Goal: Communication & Community: Answer question/provide support

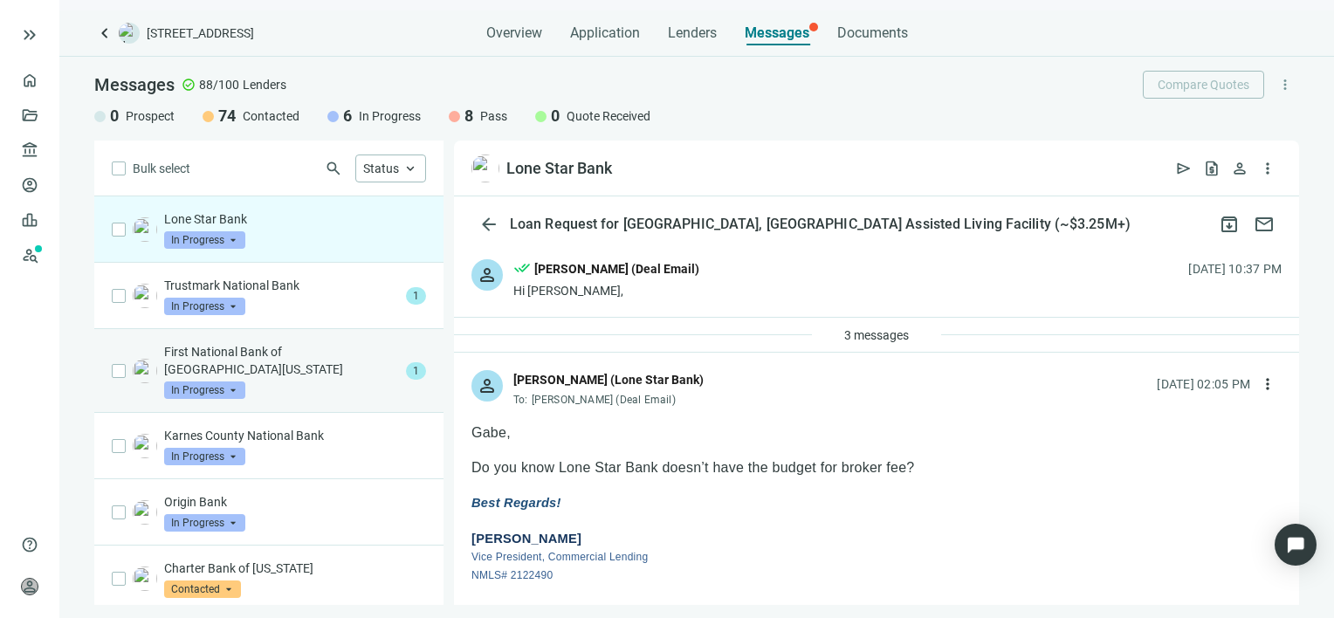
click at [292, 356] on p "First National Bank of [GEOGRAPHIC_DATA][US_STATE]" at bounding box center [281, 360] width 235 height 35
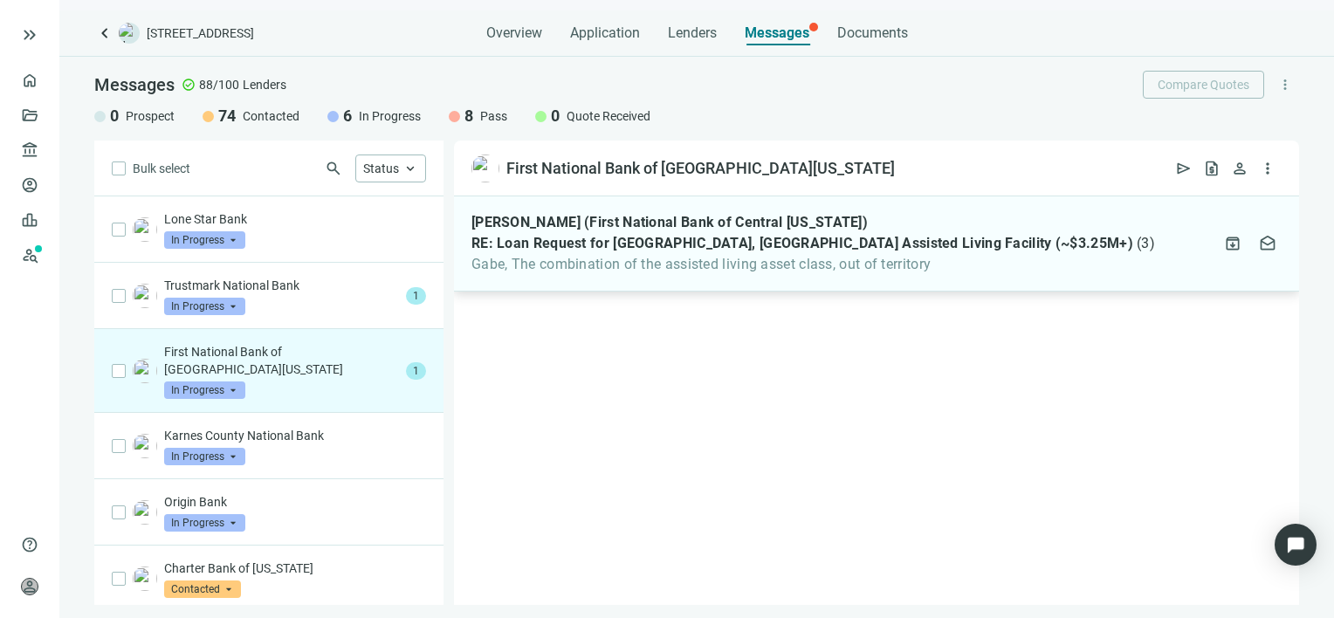
click at [670, 247] on span "RE: Loan Request for [GEOGRAPHIC_DATA], [GEOGRAPHIC_DATA] Assisted Living Facil…" at bounding box center [802, 243] width 662 height 17
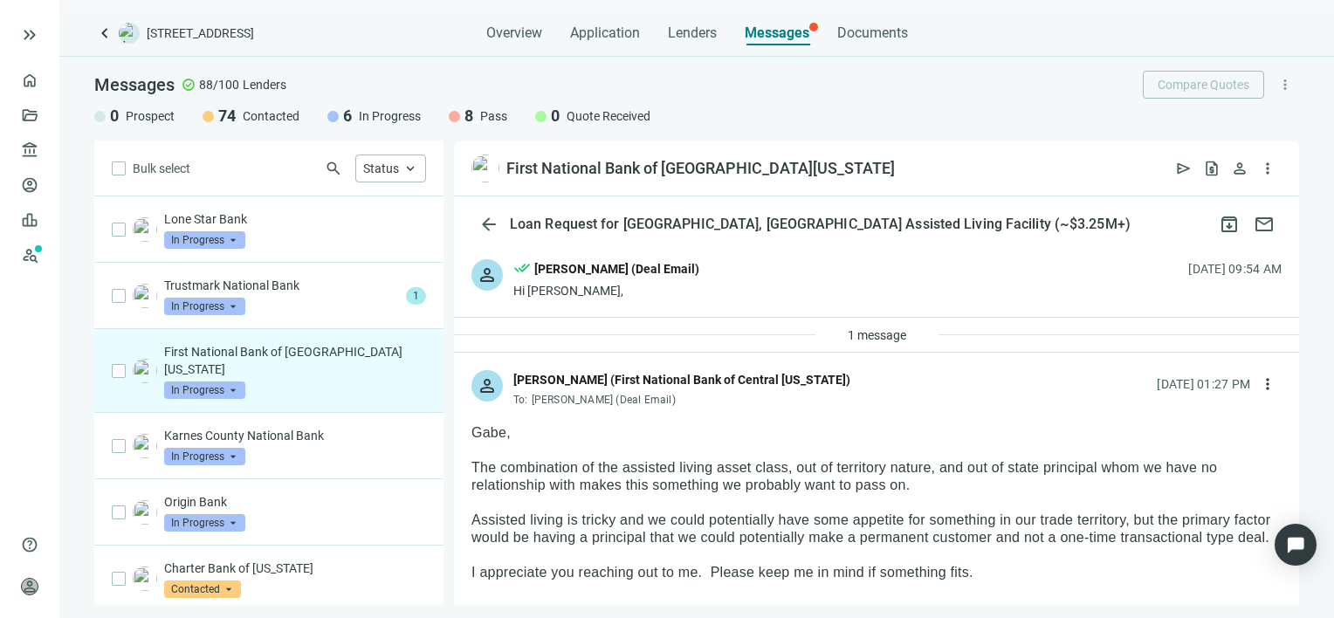
click at [230, 381] on span "In Progress" at bounding box center [204, 389] width 81 height 17
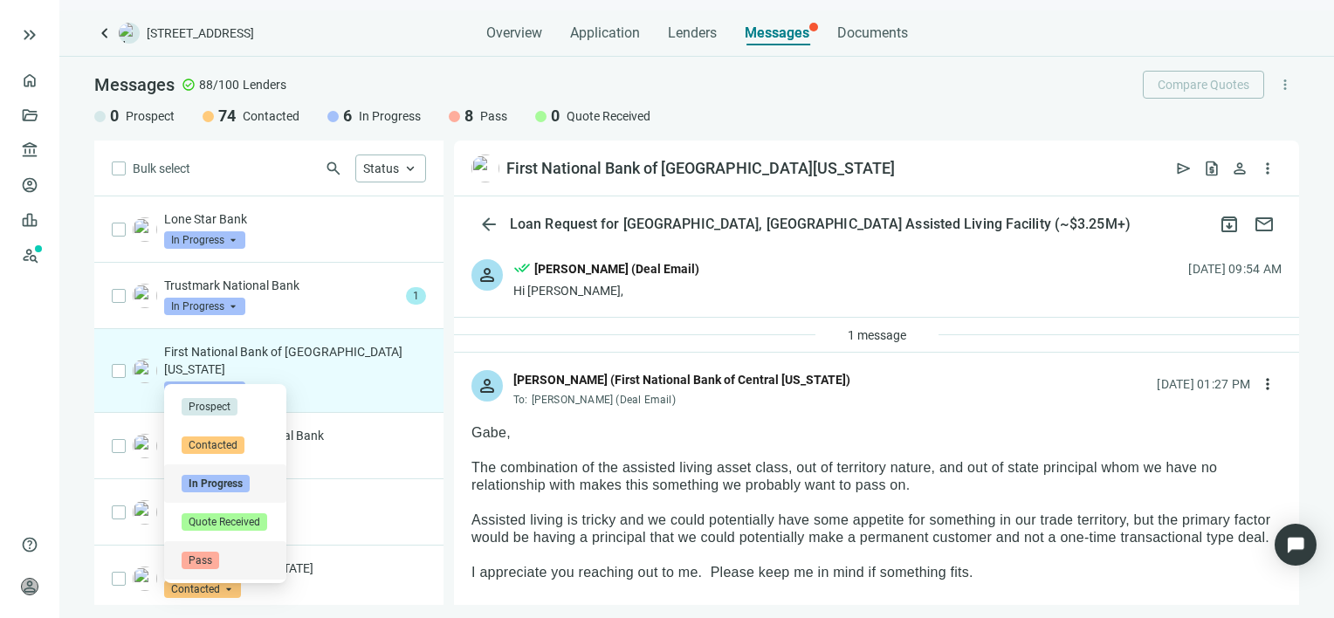
click at [204, 559] on span "Pass" at bounding box center [201, 560] width 38 height 17
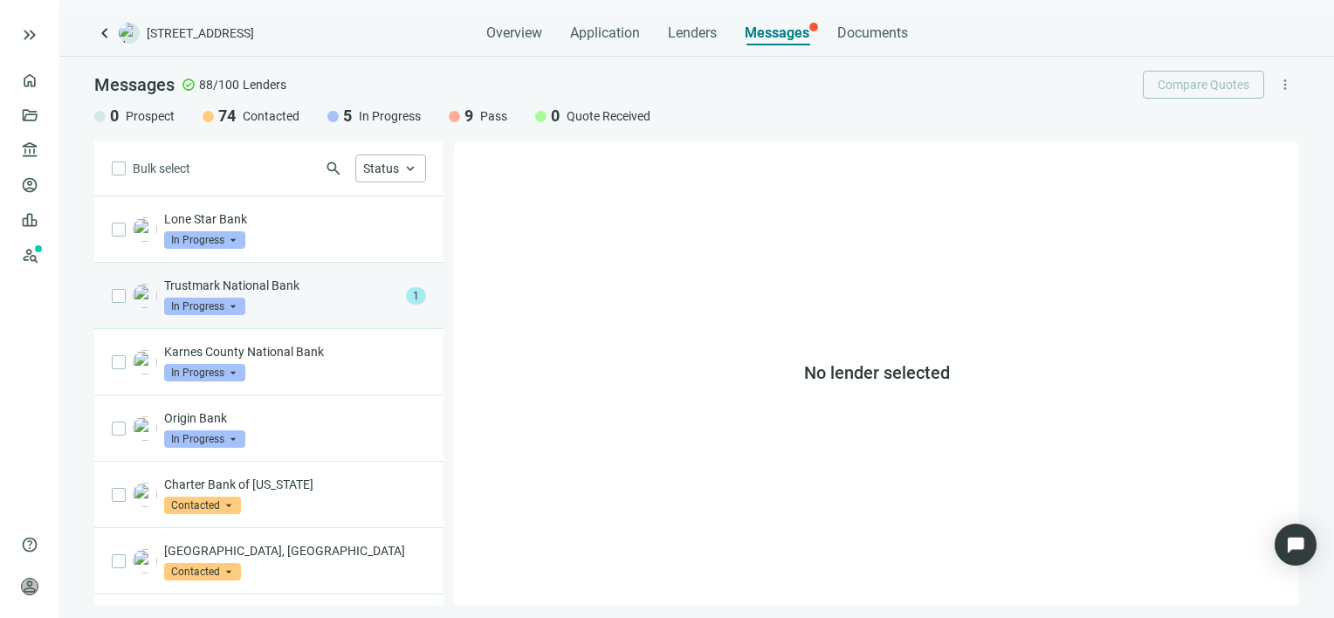
click at [272, 291] on p "Trustmark National Bank" at bounding box center [281, 285] width 235 height 17
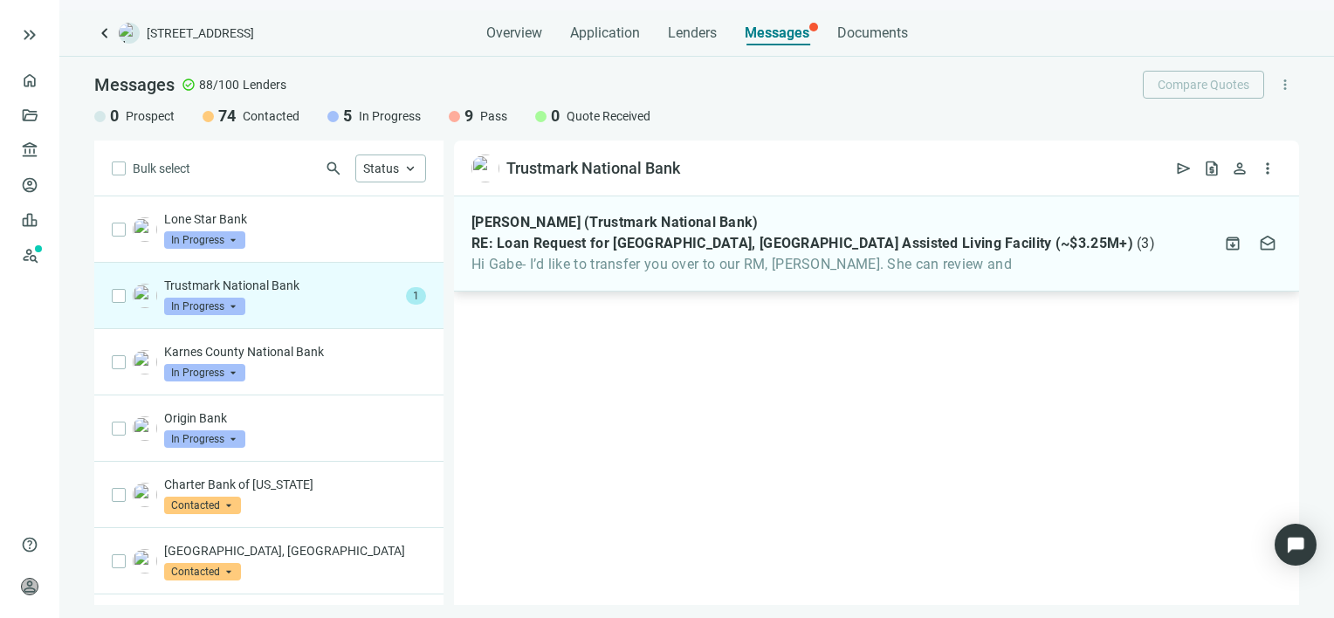
click at [632, 262] on span "Hi Gabe- I’d like to transfer you over to our RM, [PERSON_NAME]. She can review…" at bounding box center [812, 264] width 683 height 17
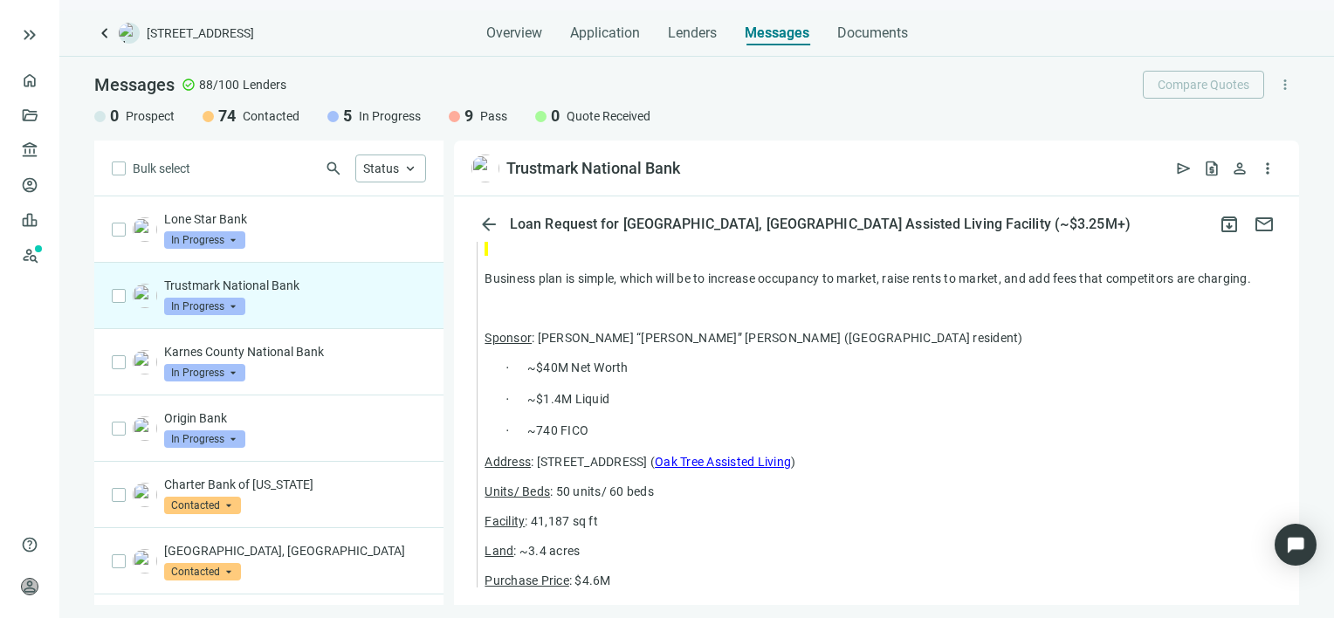
scroll to position [1047, 0]
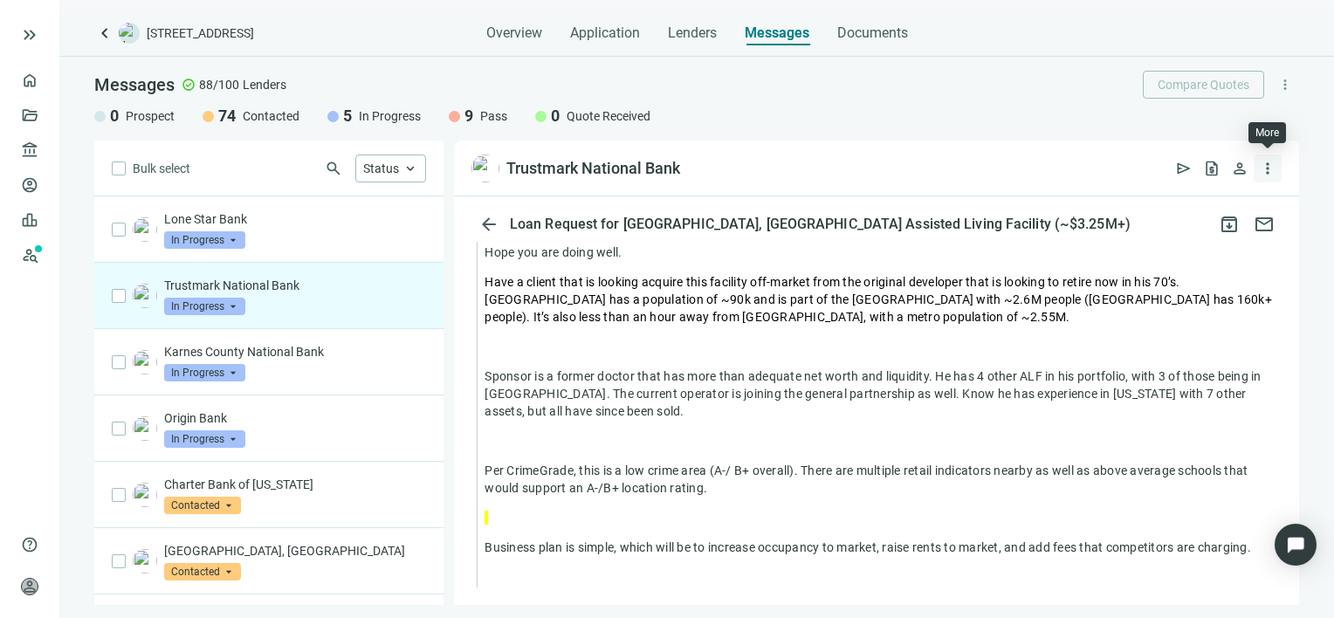
click at [1274, 165] on span "more_vert" at bounding box center [1267, 168] width 17 height 17
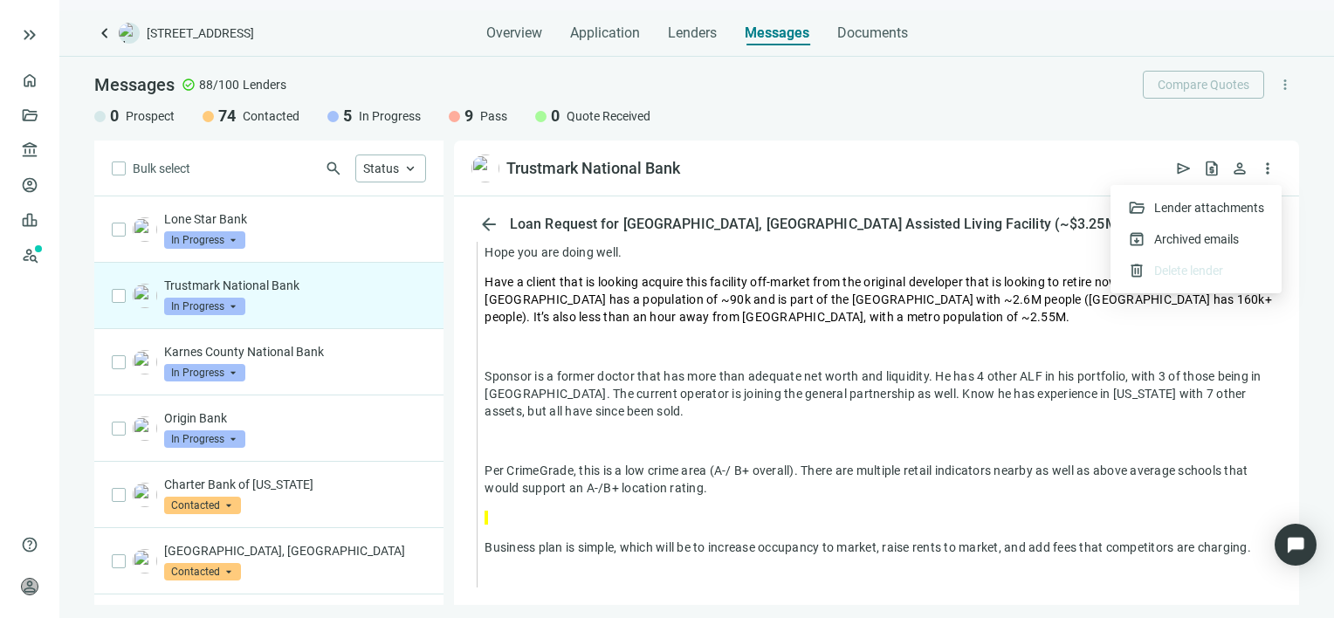
click at [851, 441] on p at bounding box center [882, 440] width 797 height 17
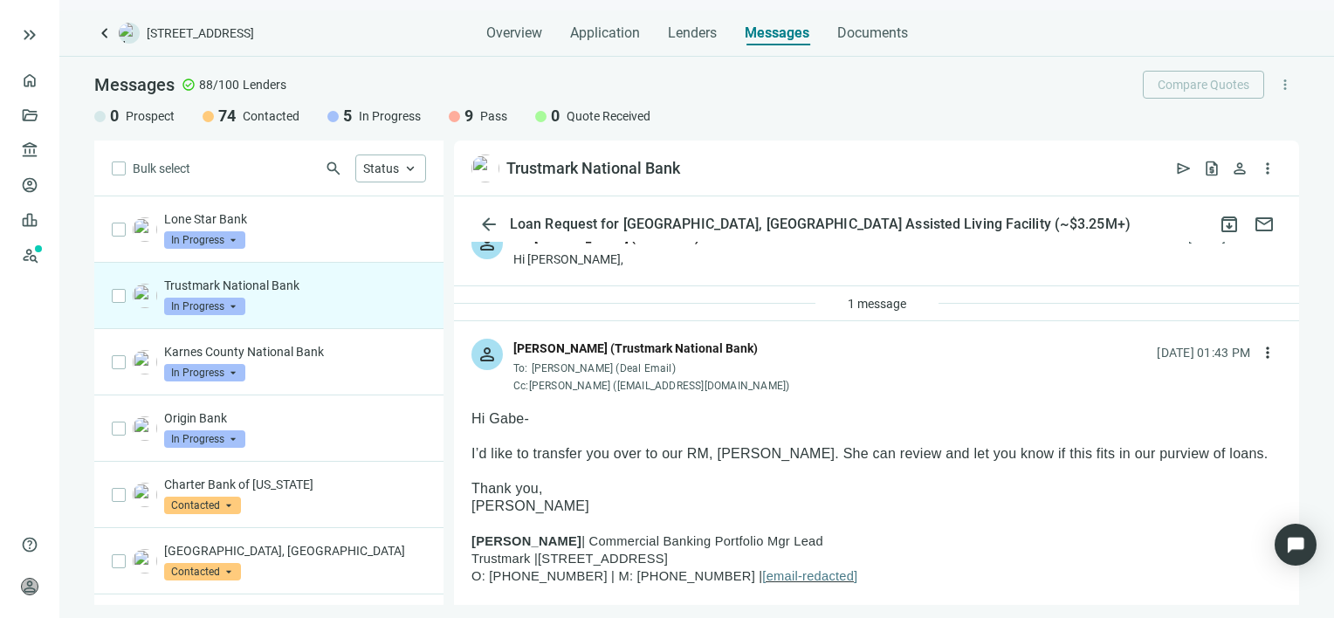
scroll to position [0, 0]
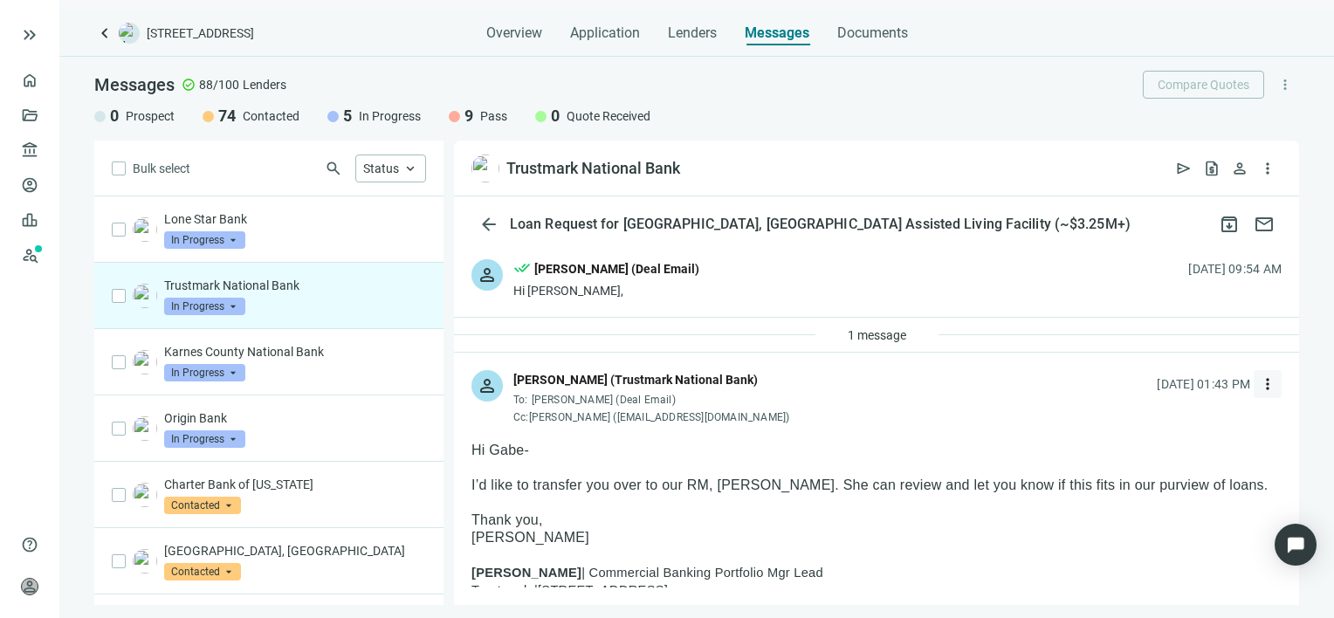
click at [1259, 378] on span "more_vert" at bounding box center [1267, 383] width 17 height 17
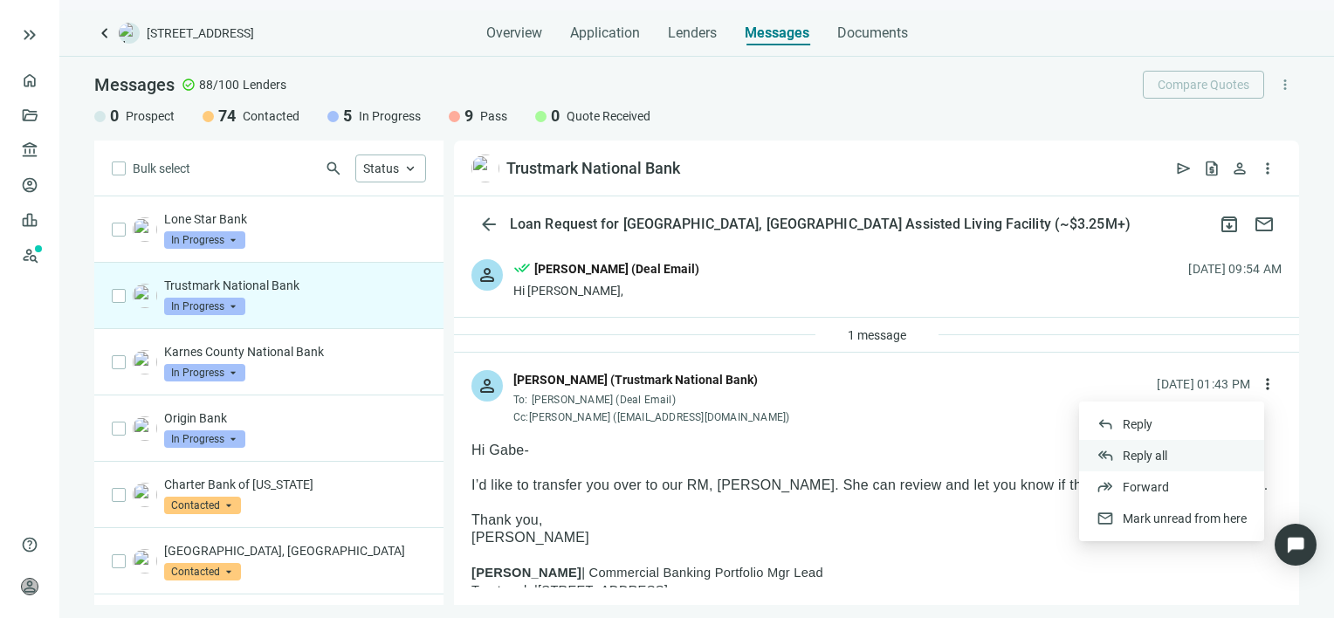
click at [1160, 454] on span "Reply all" at bounding box center [1145, 456] width 45 height 14
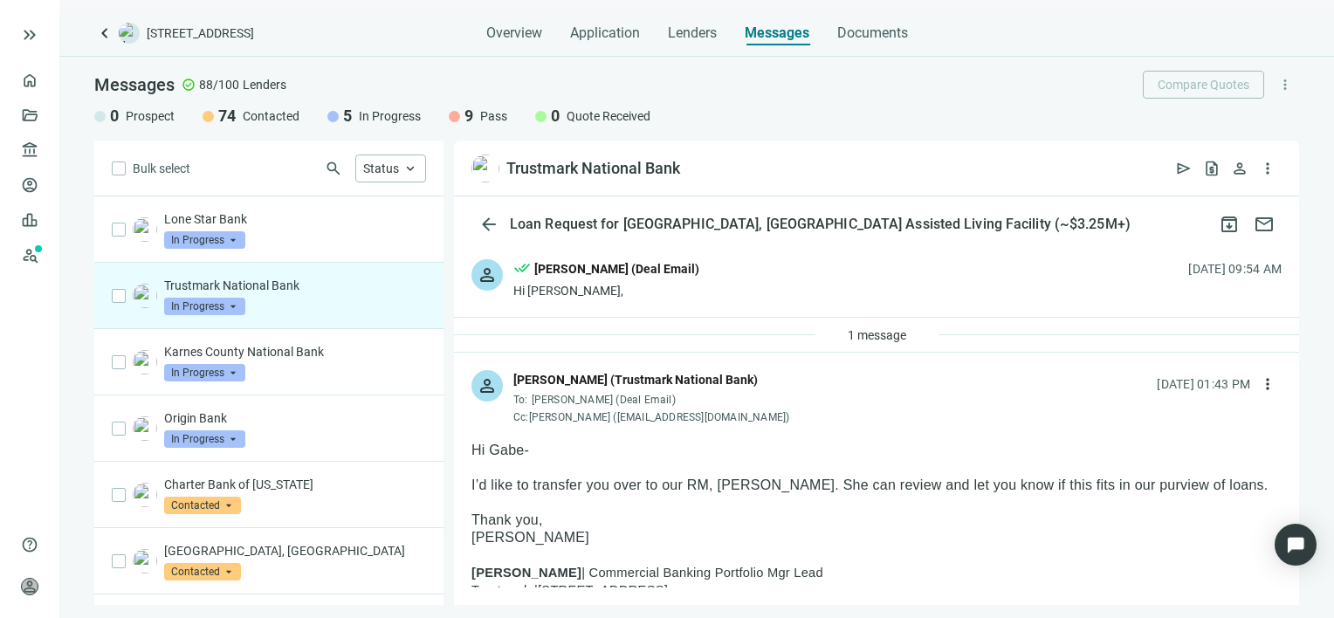
scroll to position [2327, 0]
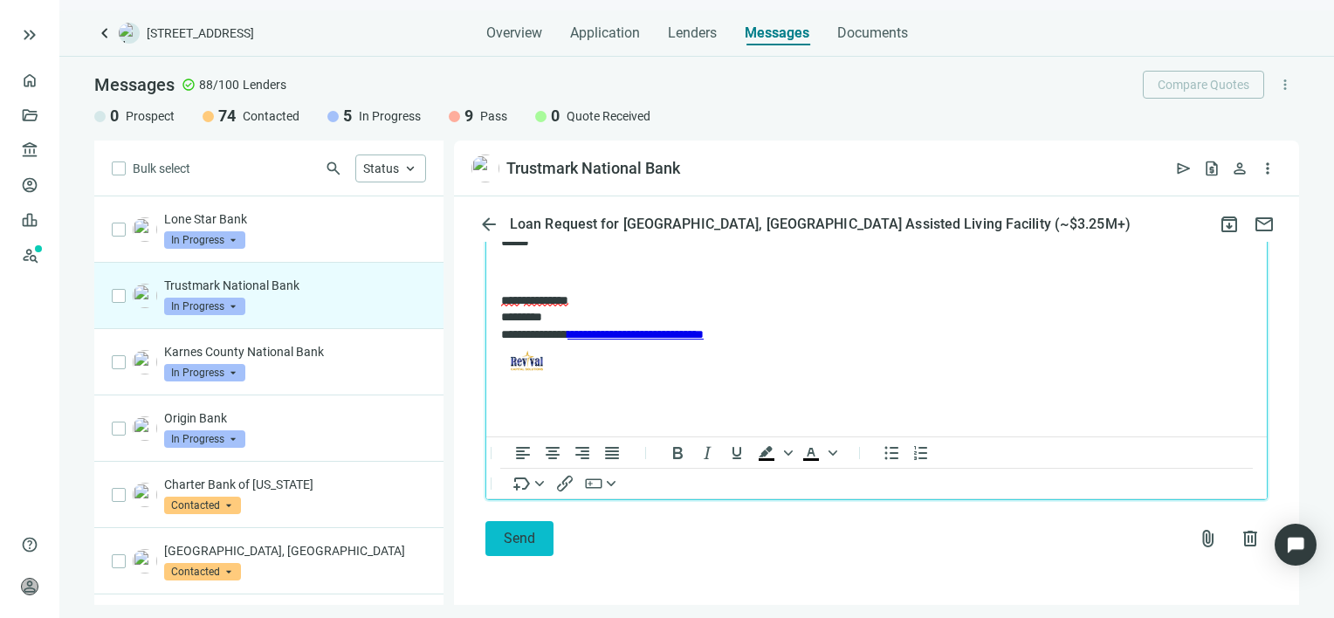
click at [527, 544] on span "Send" at bounding box center [519, 538] width 31 height 17
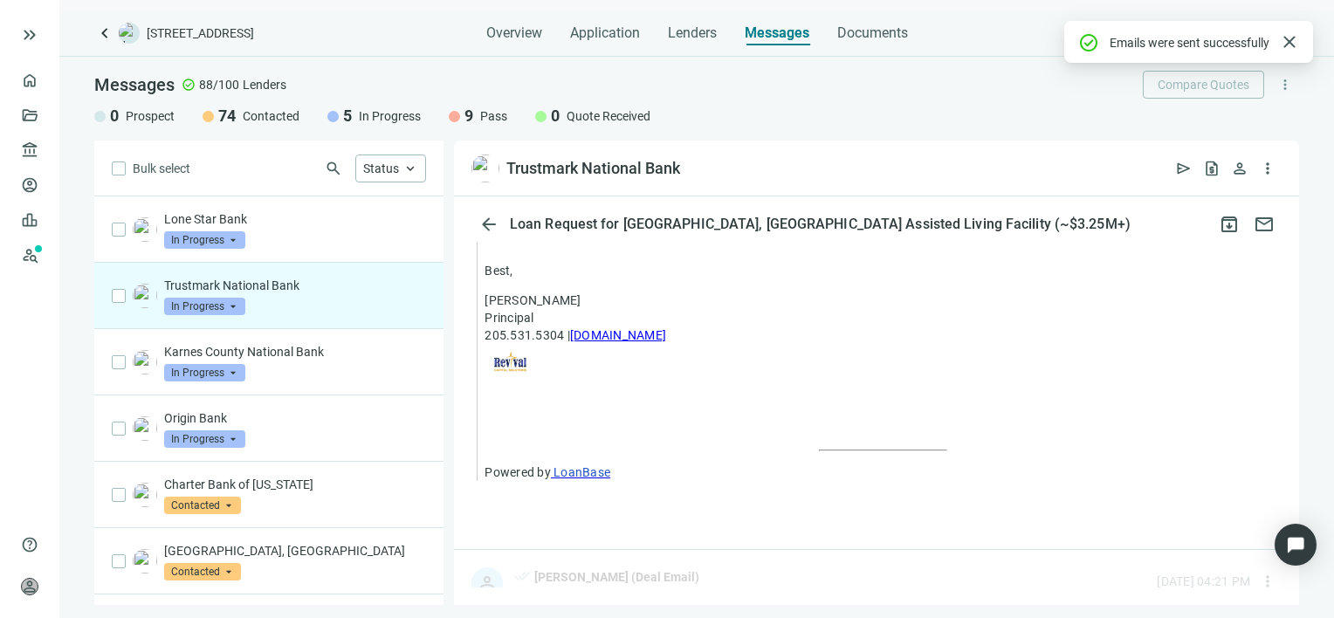
scroll to position [2471, 0]
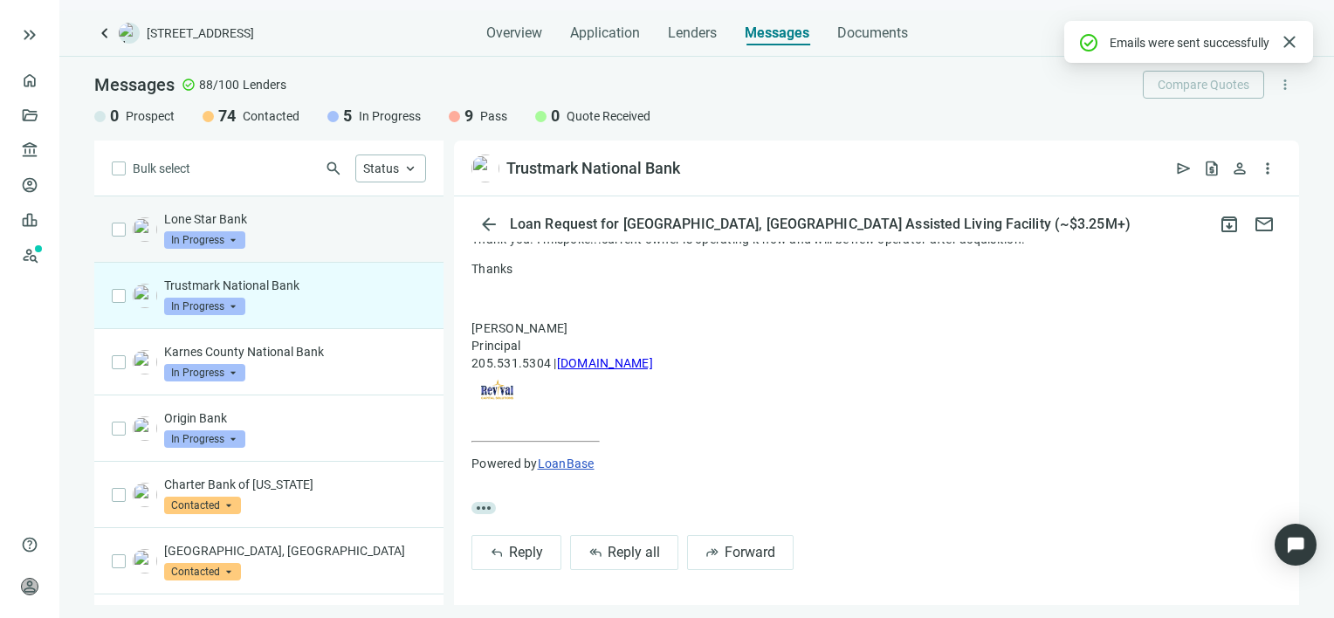
click at [321, 237] on div "Lone Star Bank In Progress arrow_drop_down" at bounding box center [295, 229] width 262 height 38
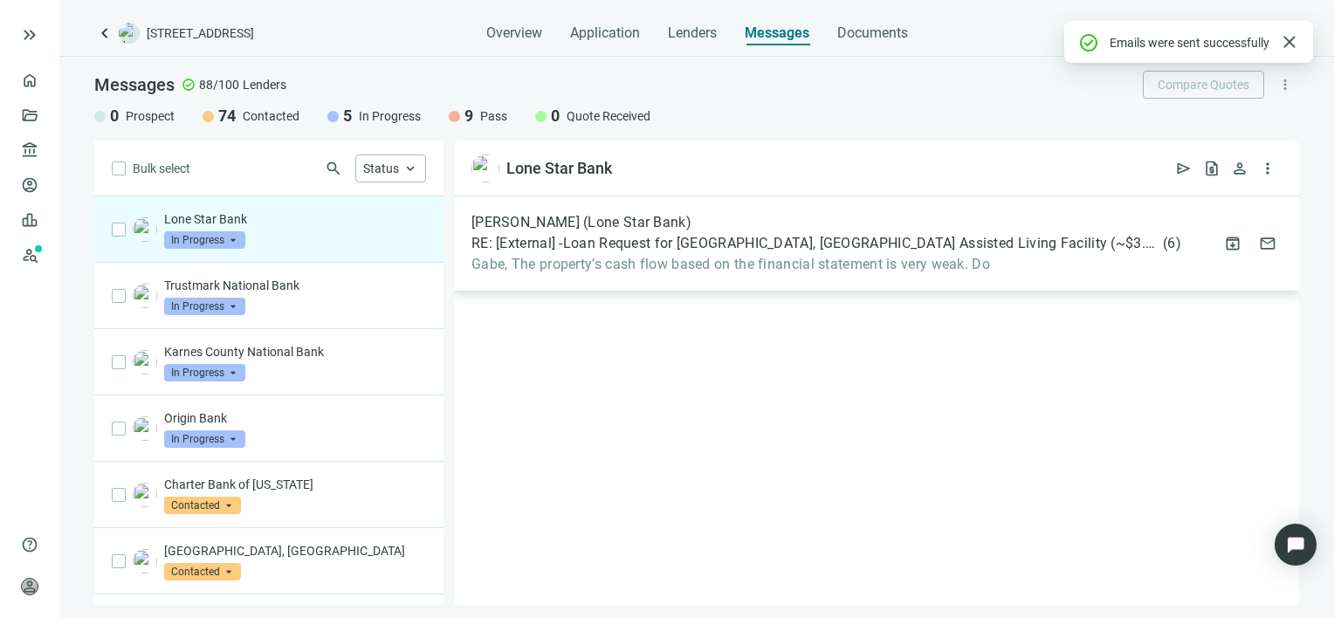
click at [706, 268] on span "Gabe, The property’s cash flow based on the financial statement is very weak. Do" at bounding box center [826, 264] width 710 height 17
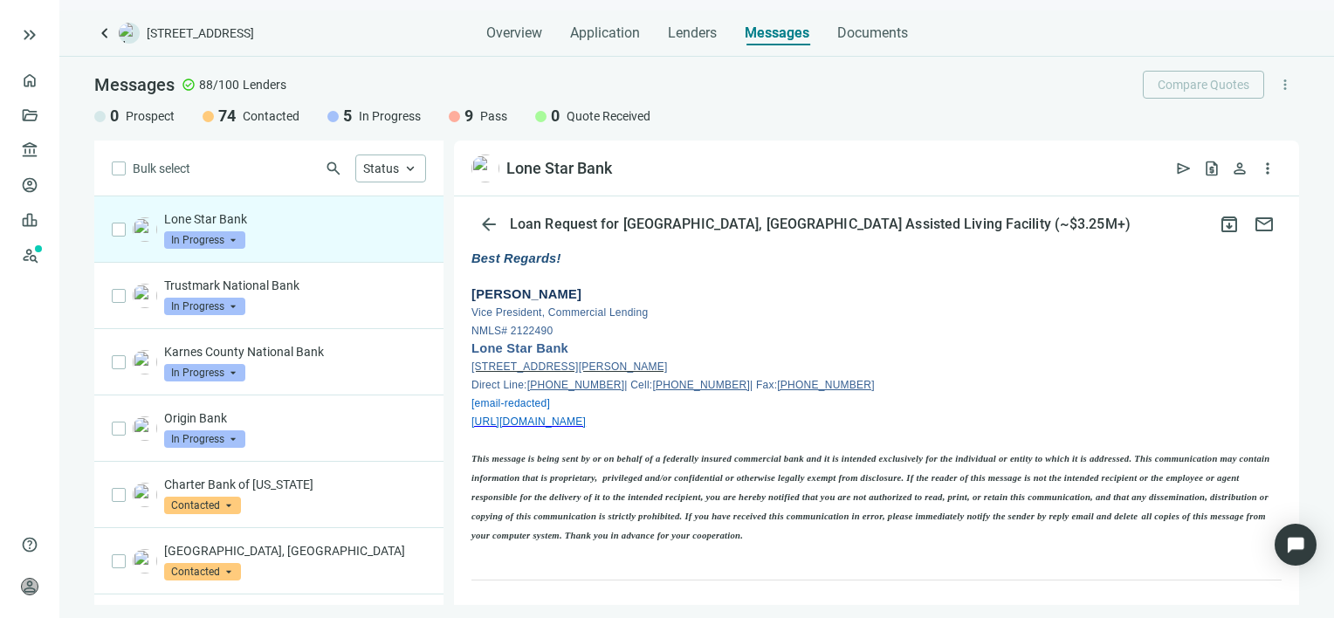
scroll to position [87, 0]
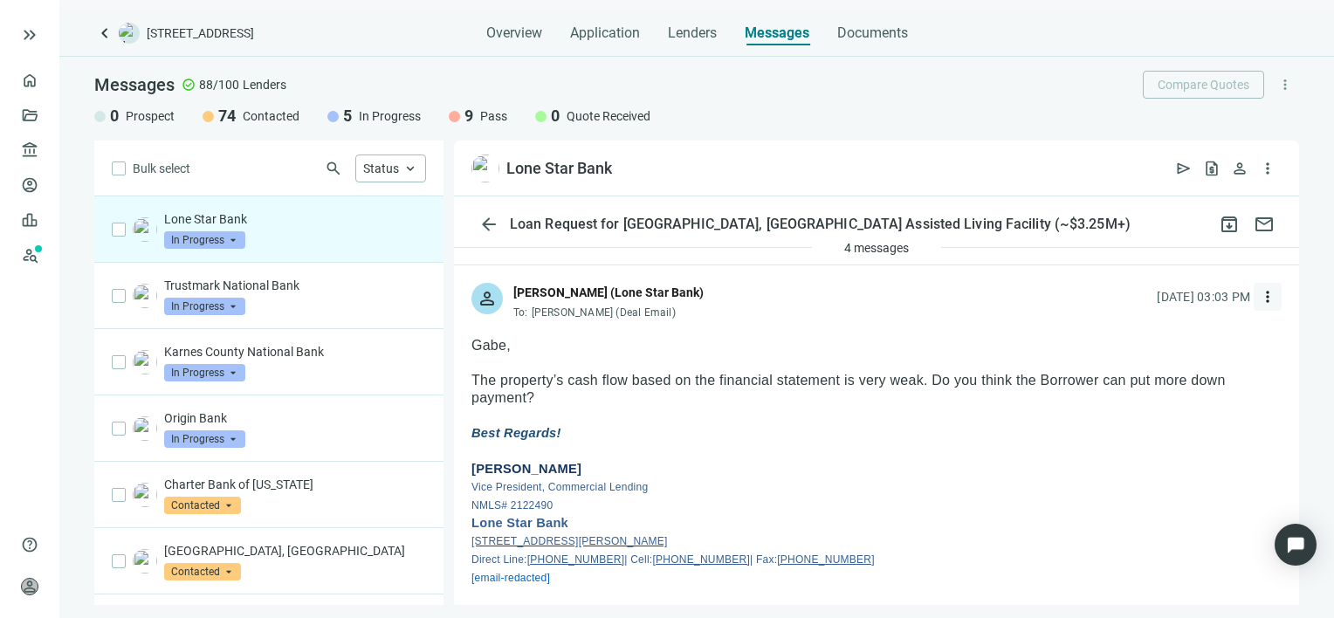
click at [1259, 298] on span "more_vert" at bounding box center [1267, 296] width 17 height 17
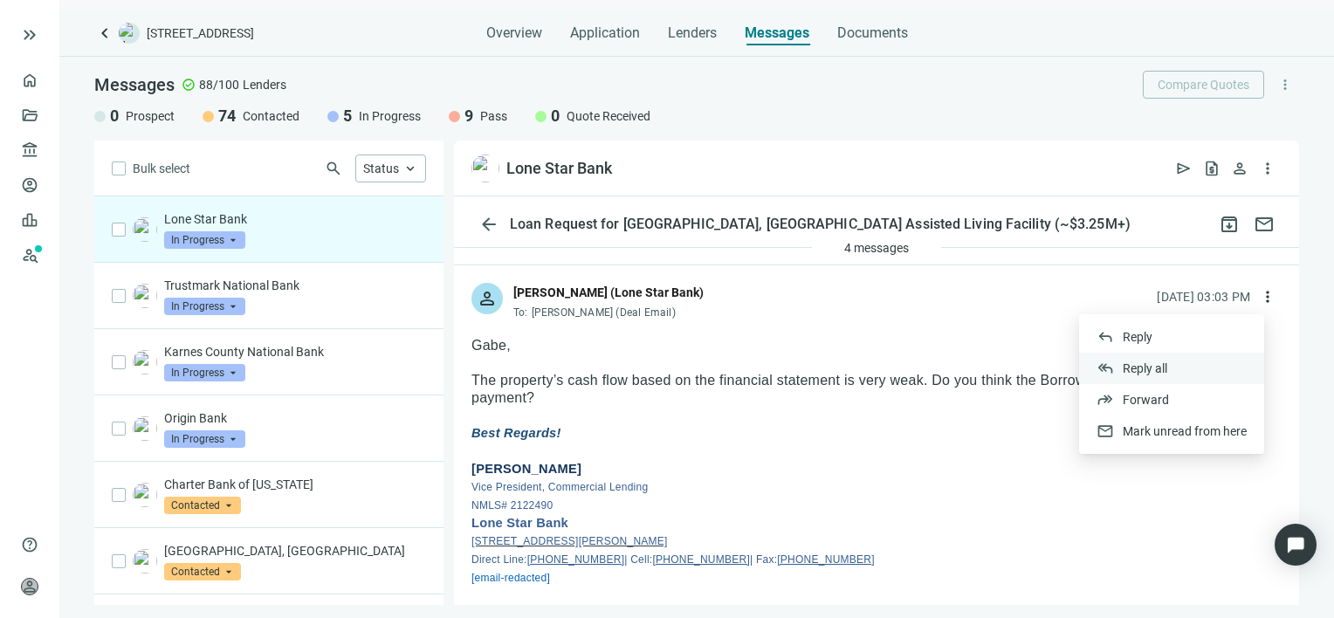
click at [1138, 367] on span "Reply all" at bounding box center [1145, 368] width 45 height 14
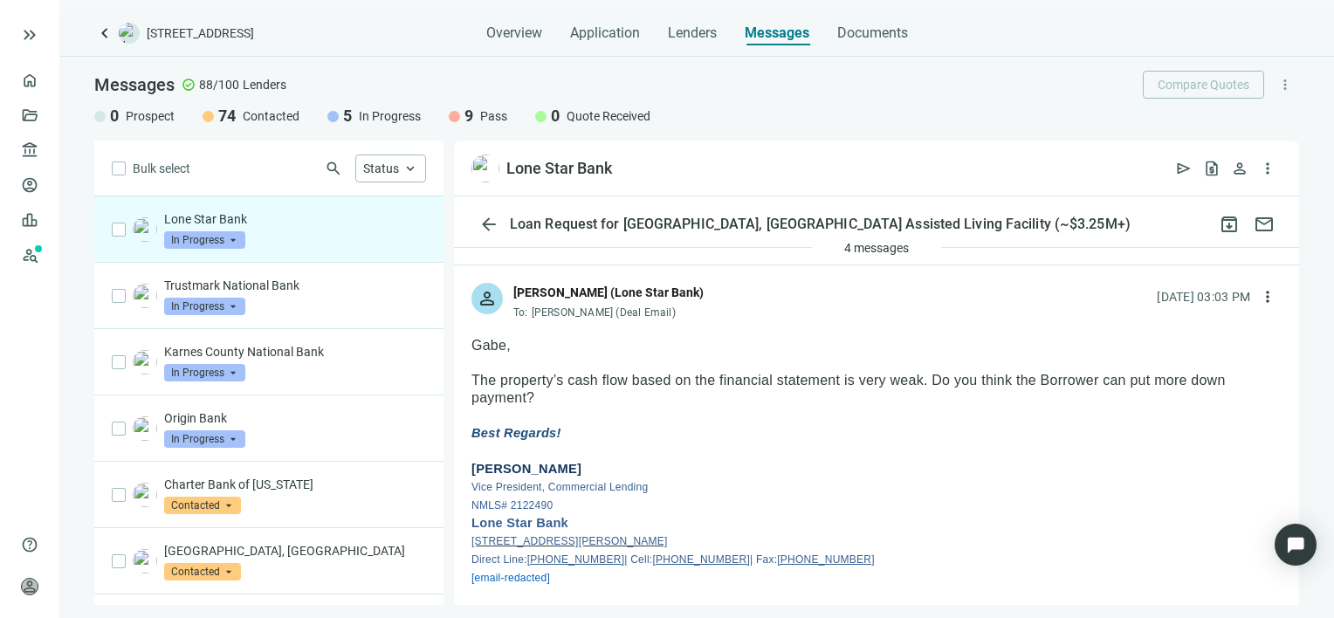
scroll to position [3359, 0]
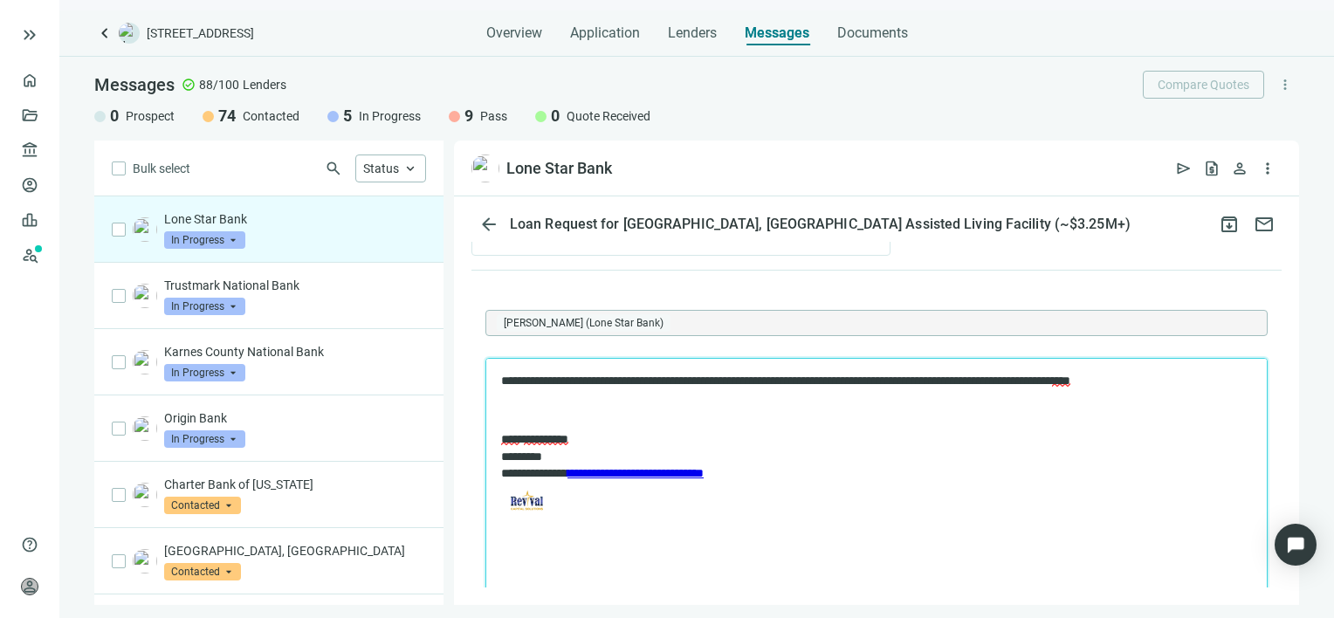
click at [1221, 377] on p "**********" at bounding box center [867, 381] width 733 height 17
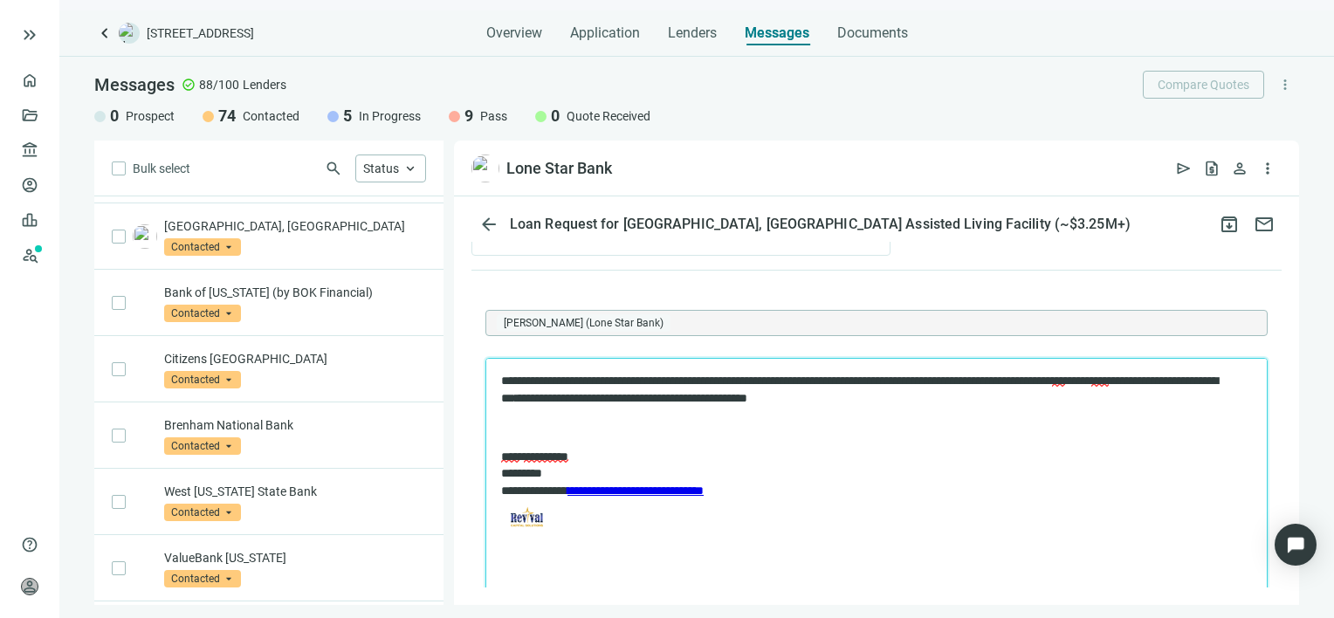
scroll to position [349, 0]
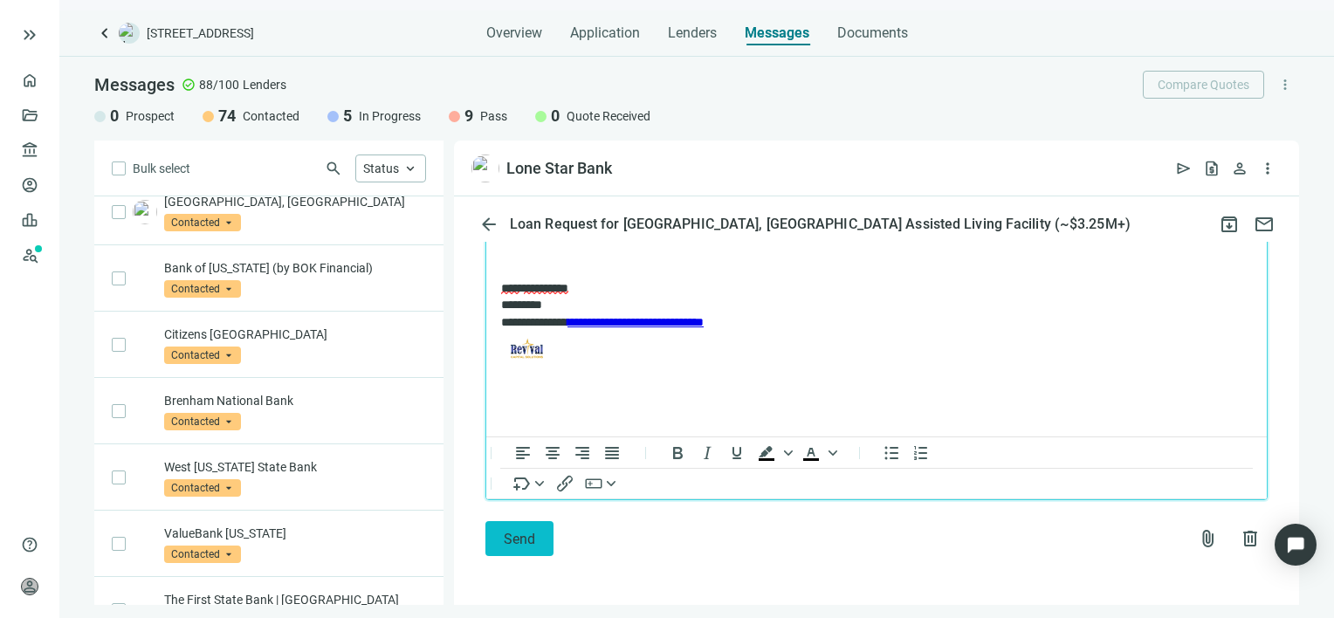
click at [504, 541] on span "Send" at bounding box center [519, 539] width 31 height 17
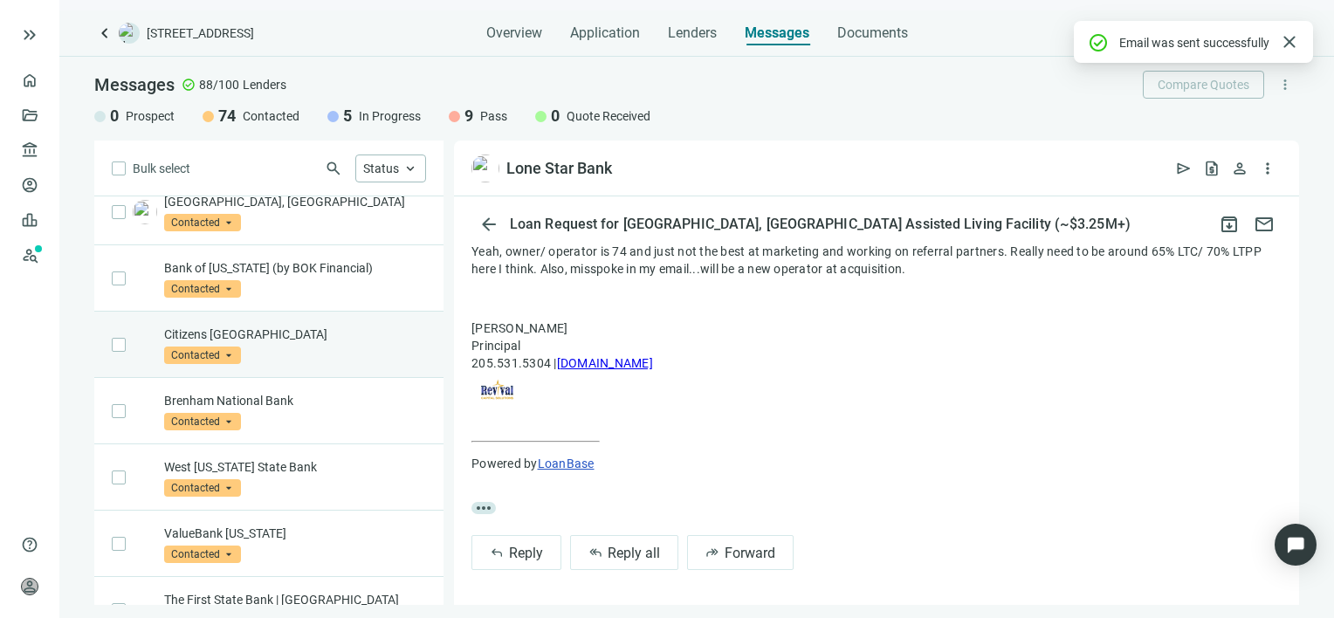
scroll to position [0, 0]
